Goal: Task Accomplishment & Management: Manage account settings

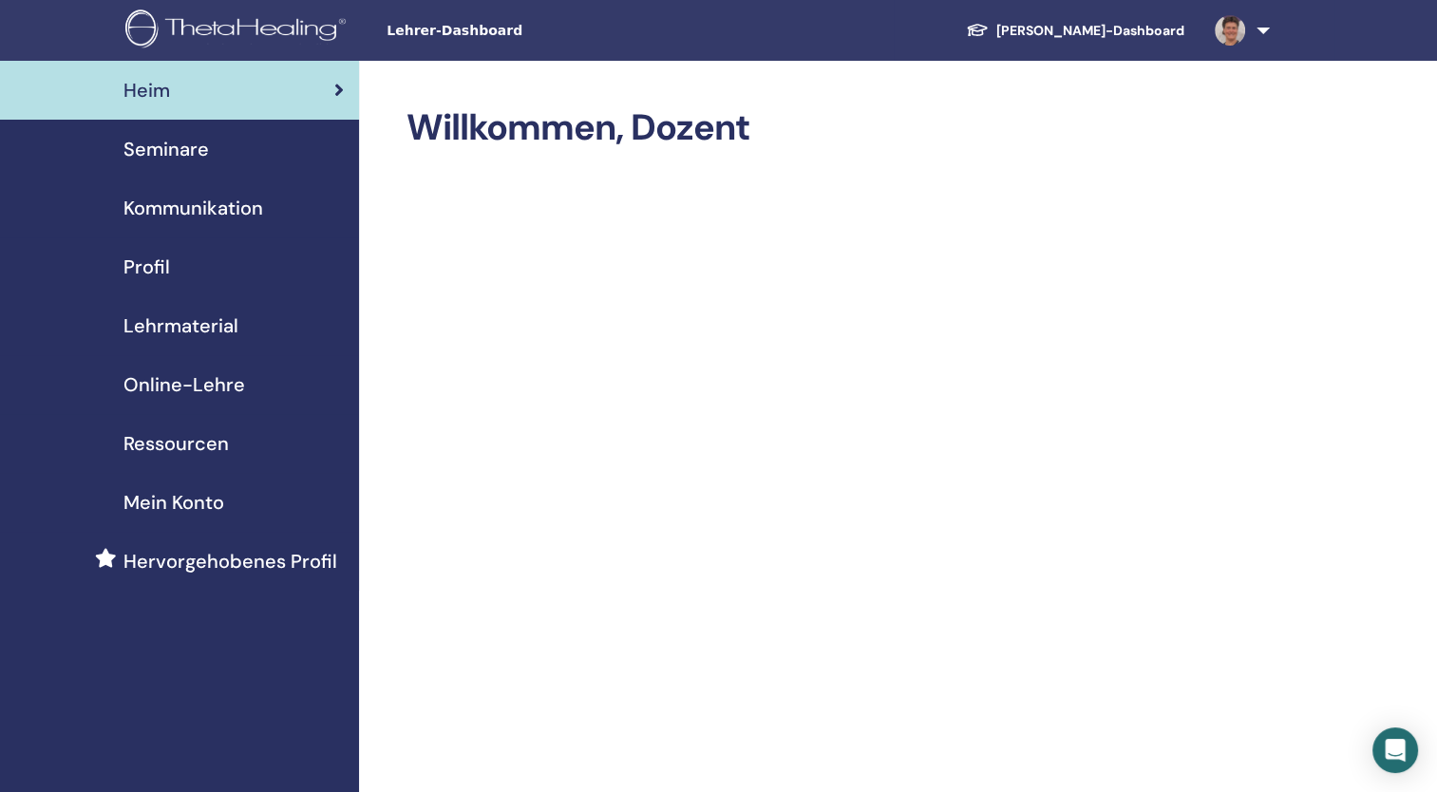
click at [1257, 35] on link at bounding box center [1238, 30] width 78 height 61
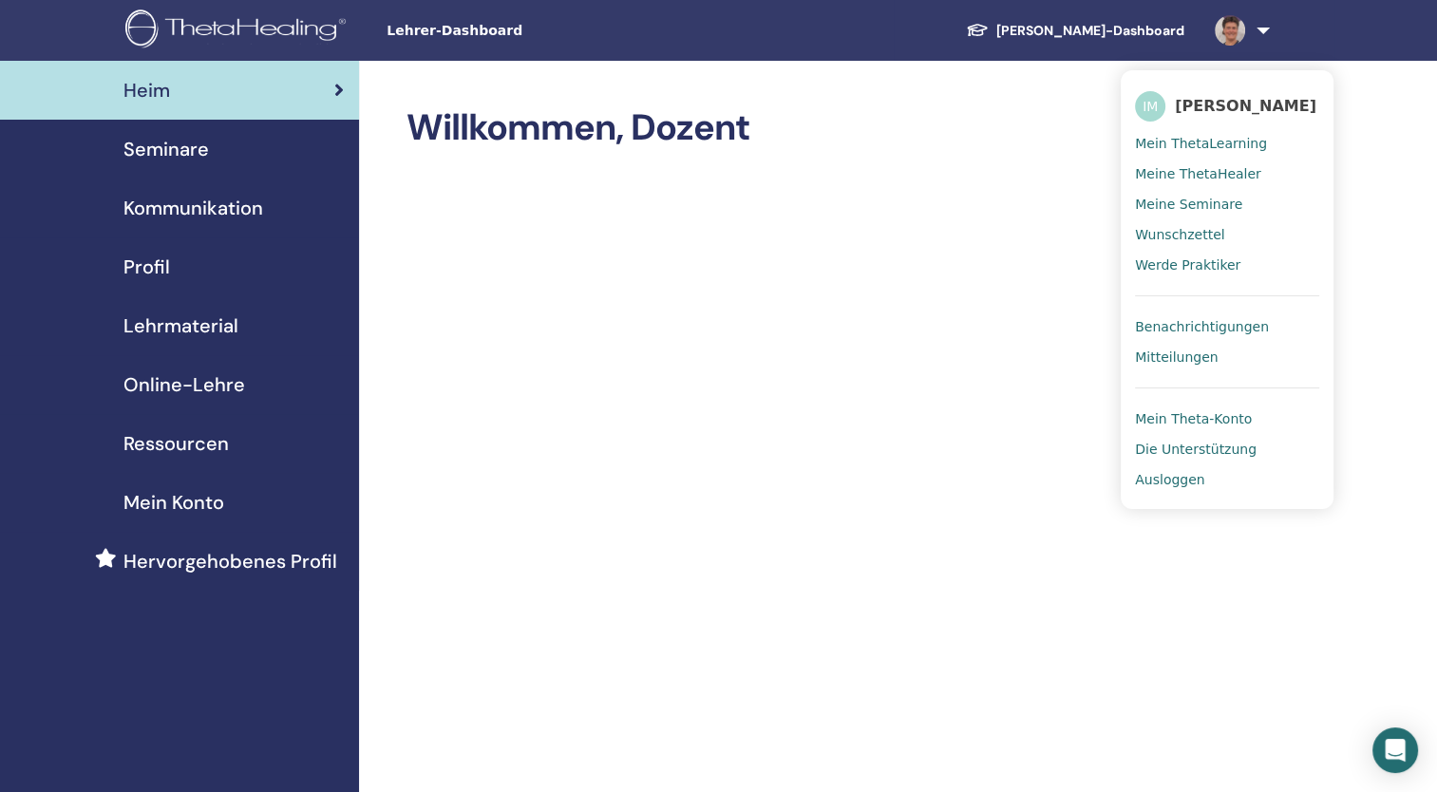
click at [1181, 415] on span "Mein Theta-Konto" at bounding box center [1193, 418] width 117 height 17
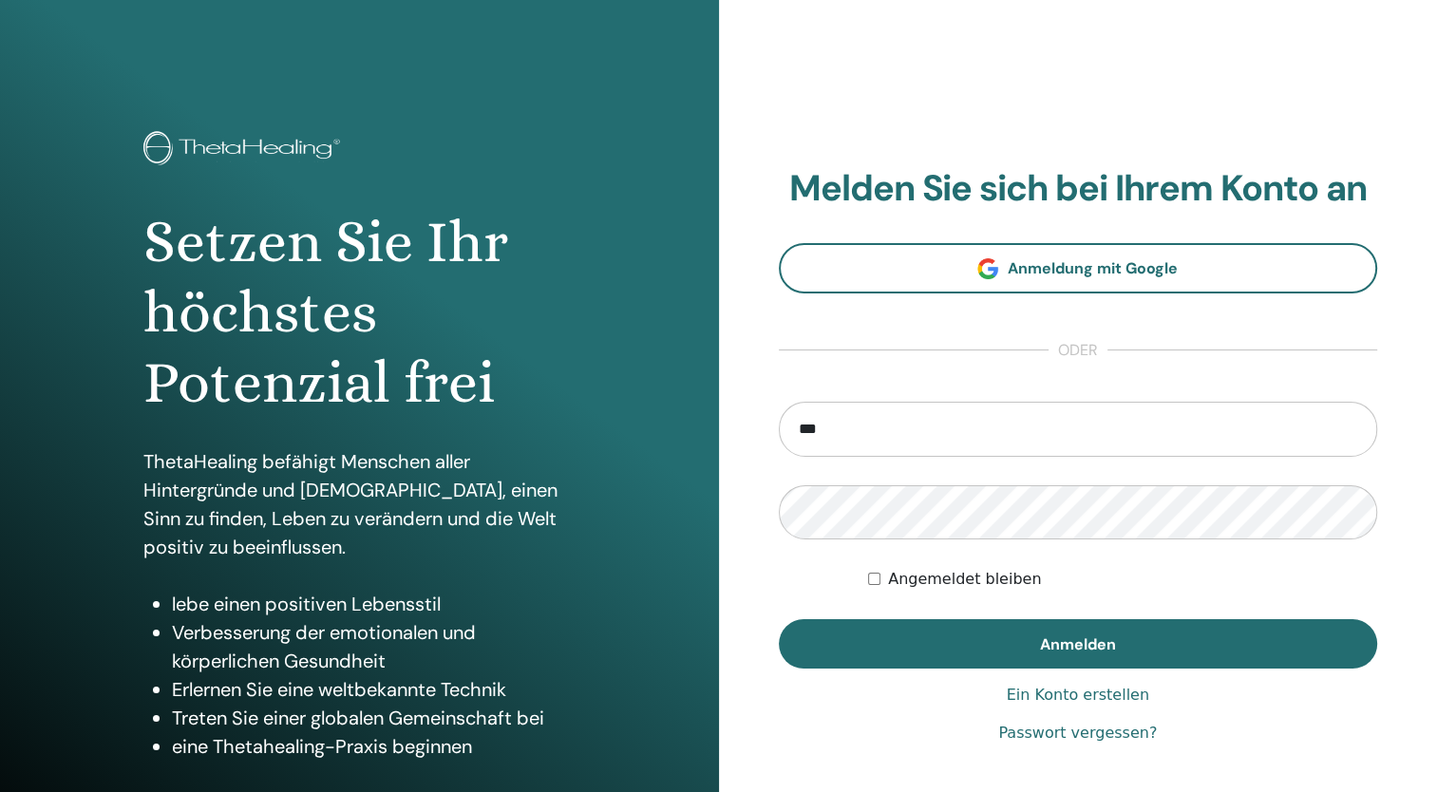
type input "**********"
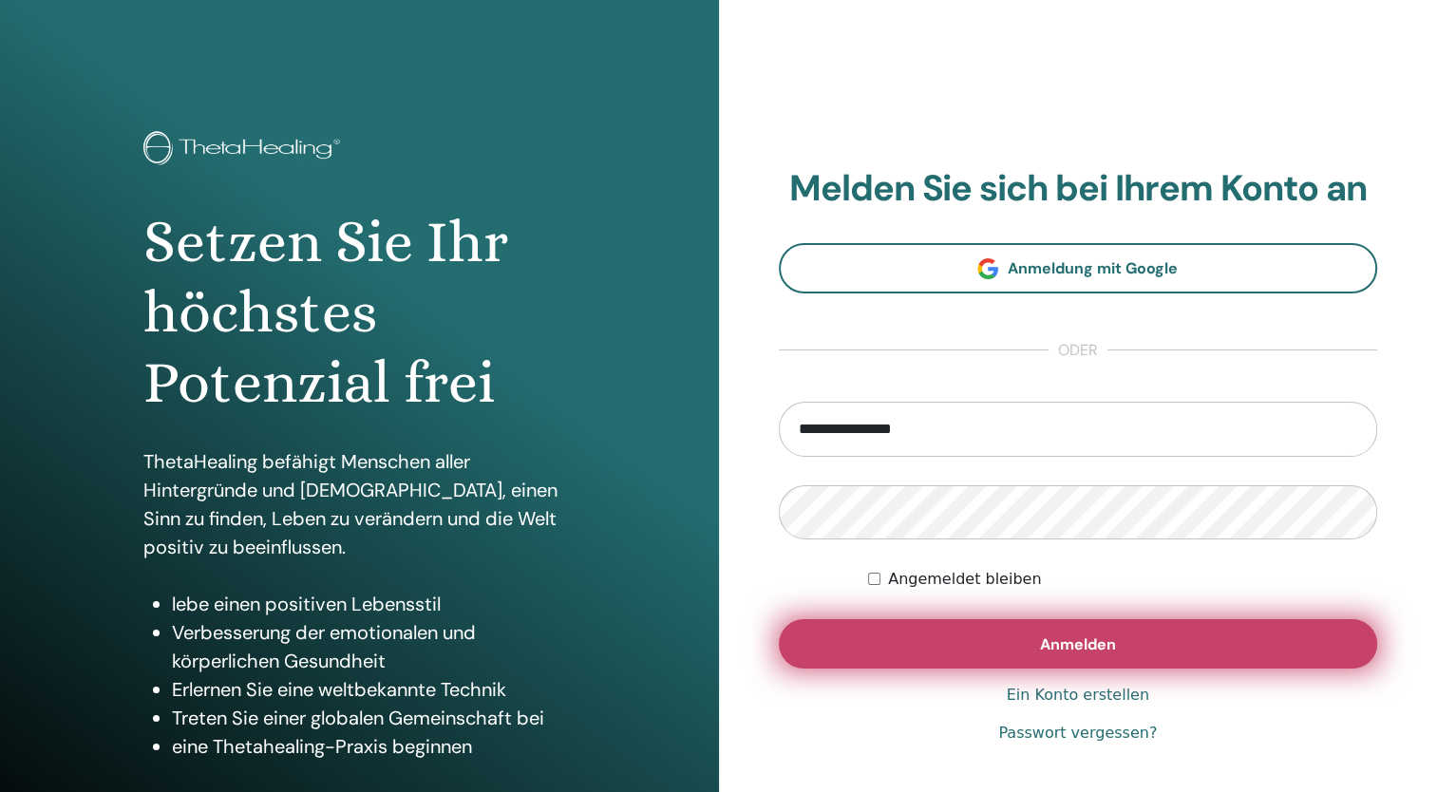
click at [1081, 651] on span "Anmelden" at bounding box center [1078, 644] width 76 height 20
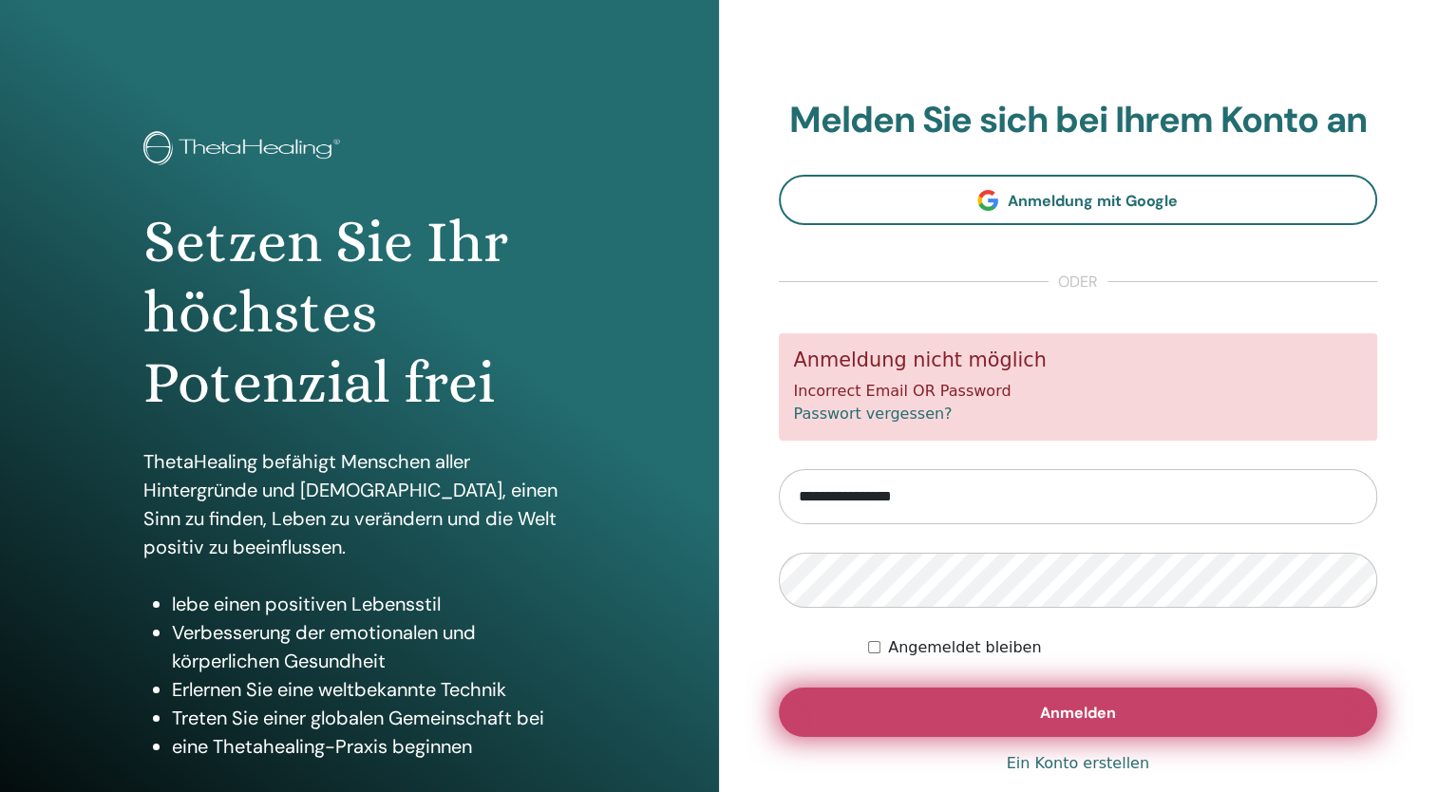
click at [1022, 717] on button "Anmelden" at bounding box center [1078, 712] width 599 height 49
click at [1026, 710] on button "Anmelden" at bounding box center [1078, 712] width 599 height 49
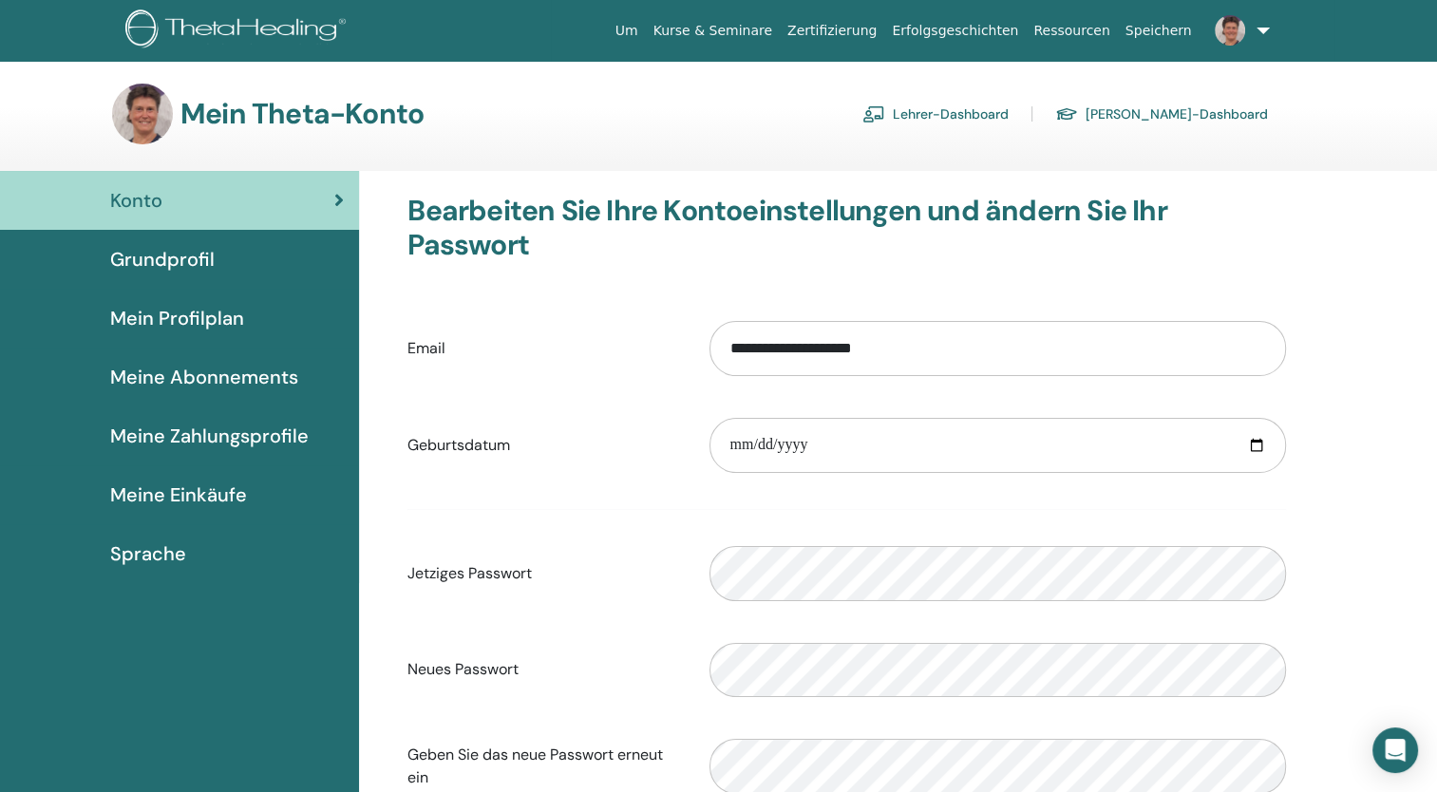
click at [1227, 28] on img at bounding box center [1230, 30] width 30 height 30
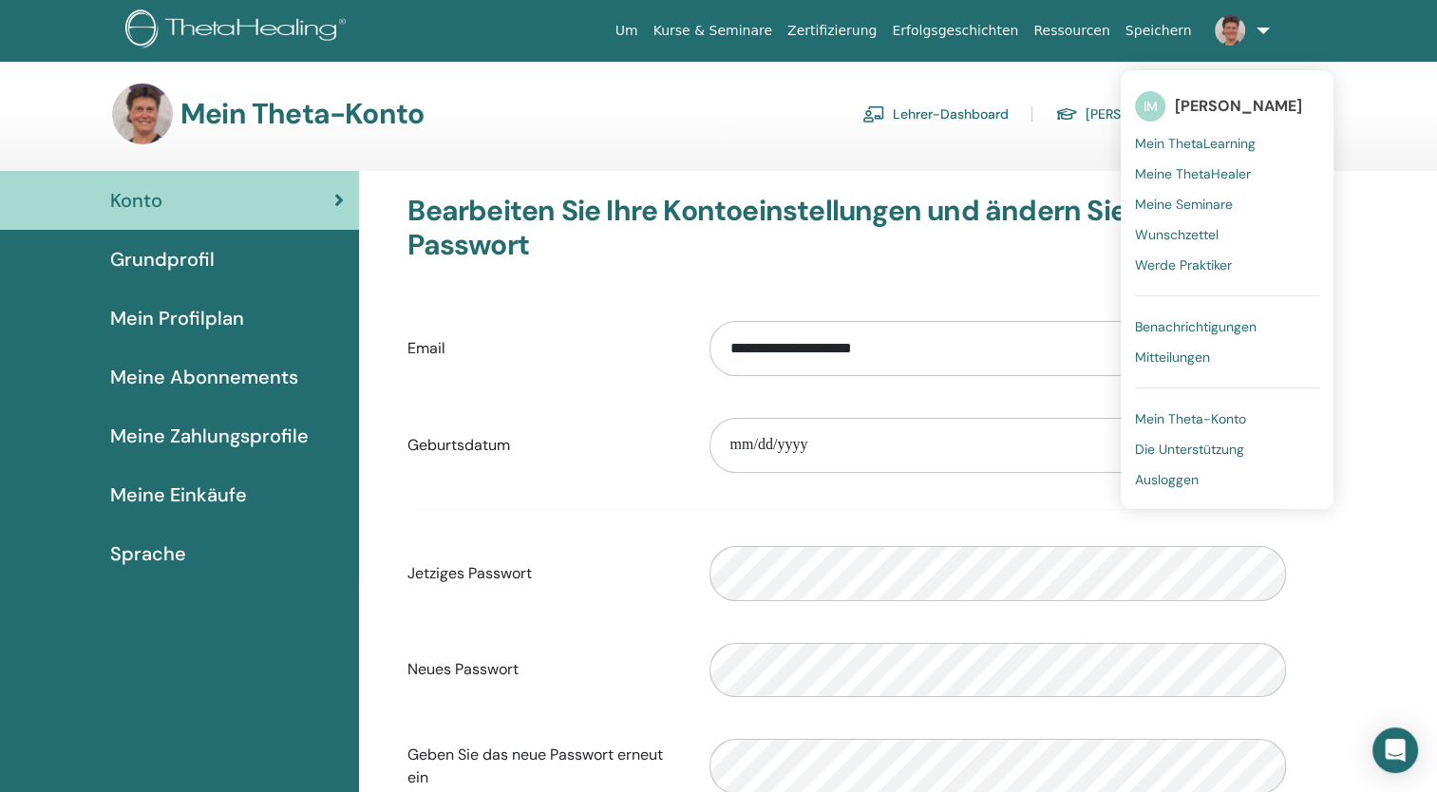
click at [1185, 177] on span "Meine ThetaHealer" at bounding box center [1193, 173] width 116 height 17
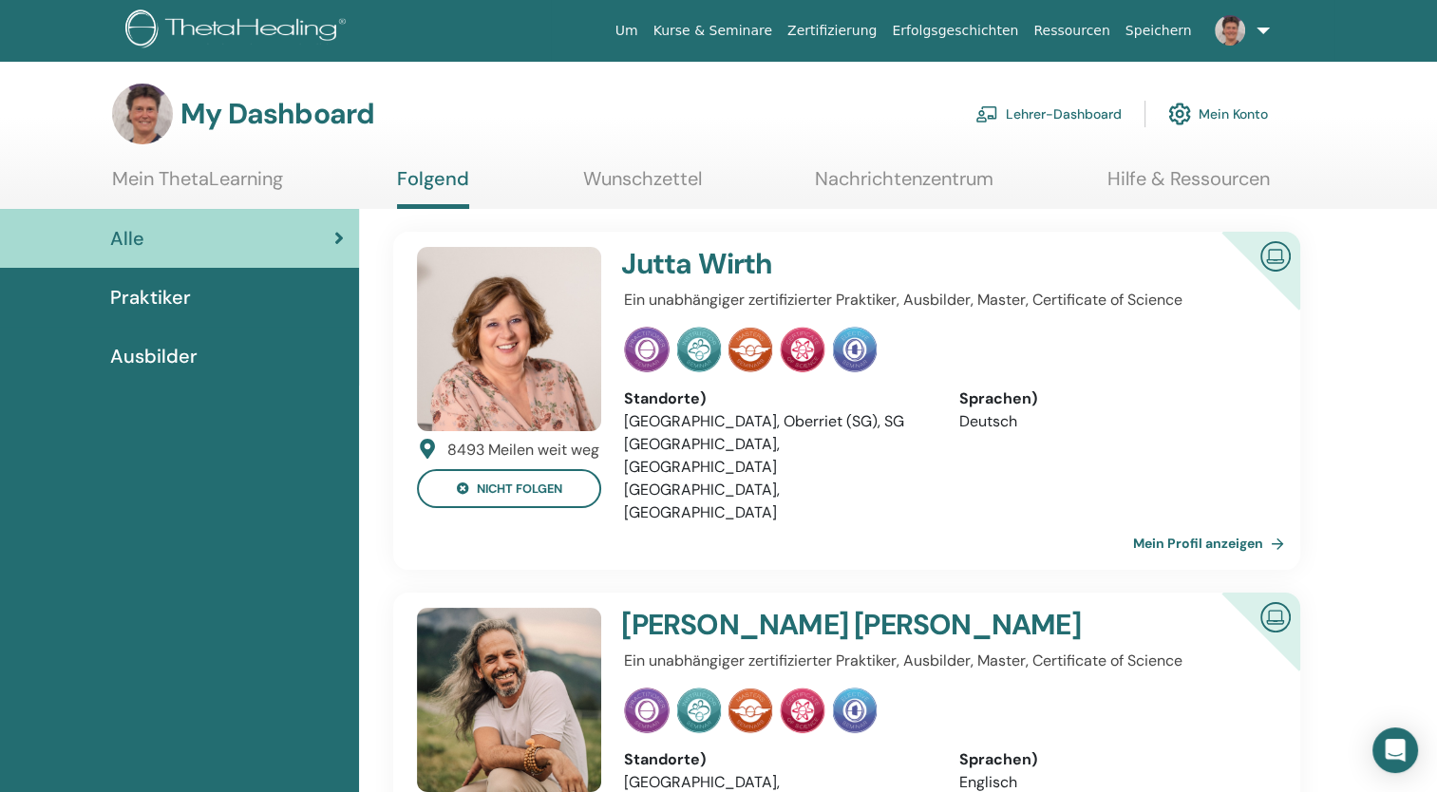
click at [1260, 25] on link at bounding box center [1238, 30] width 78 height 61
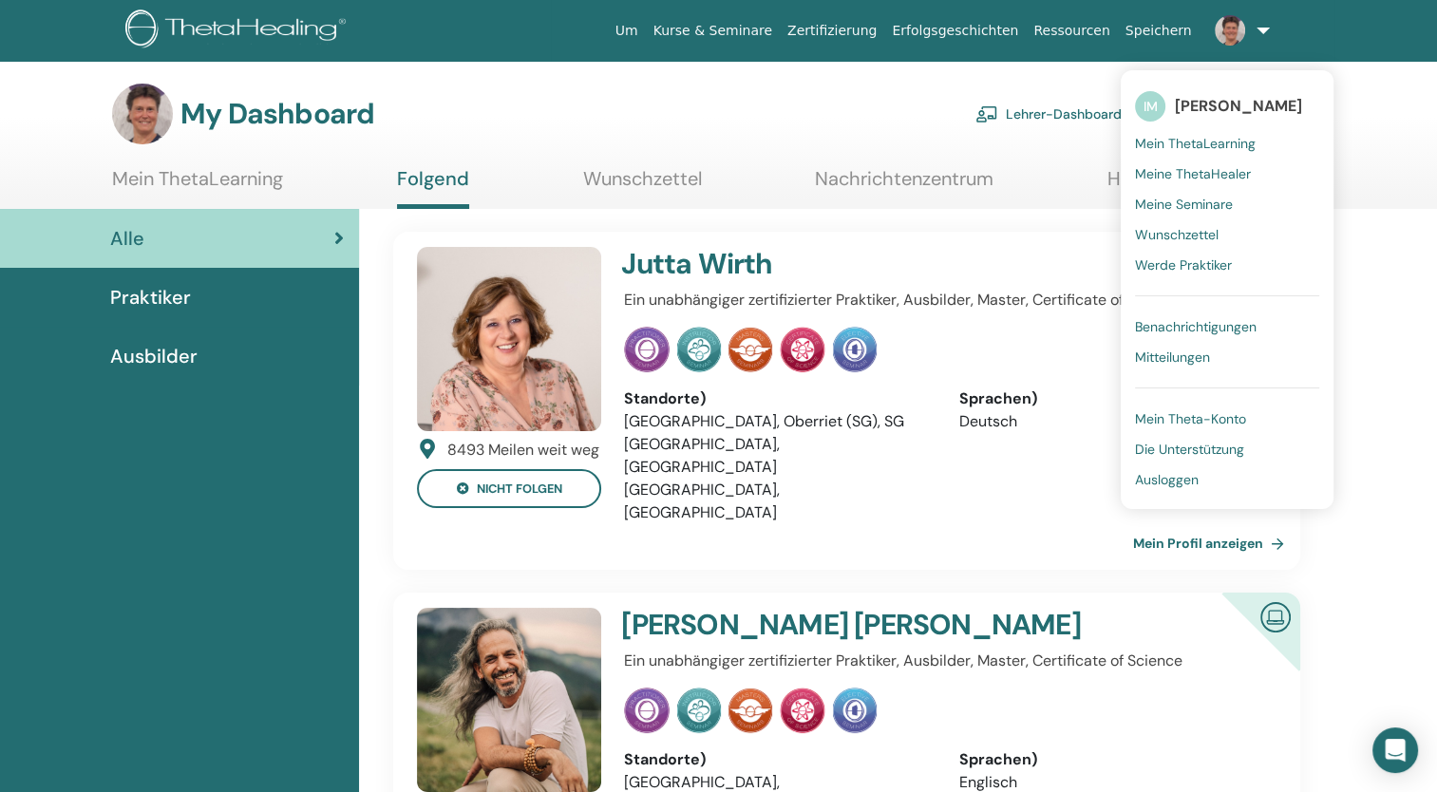
click at [1159, 477] on span "Ausloggen" at bounding box center [1167, 479] width 64 height 17
